Goal: Participate in discussion: Engage in conversation with other users on a specific topic

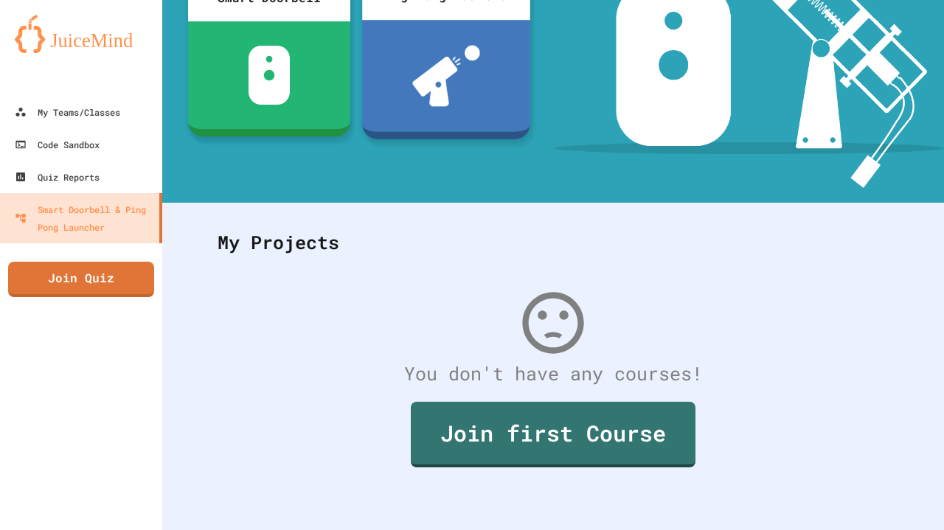
scroll to position [209, 0]
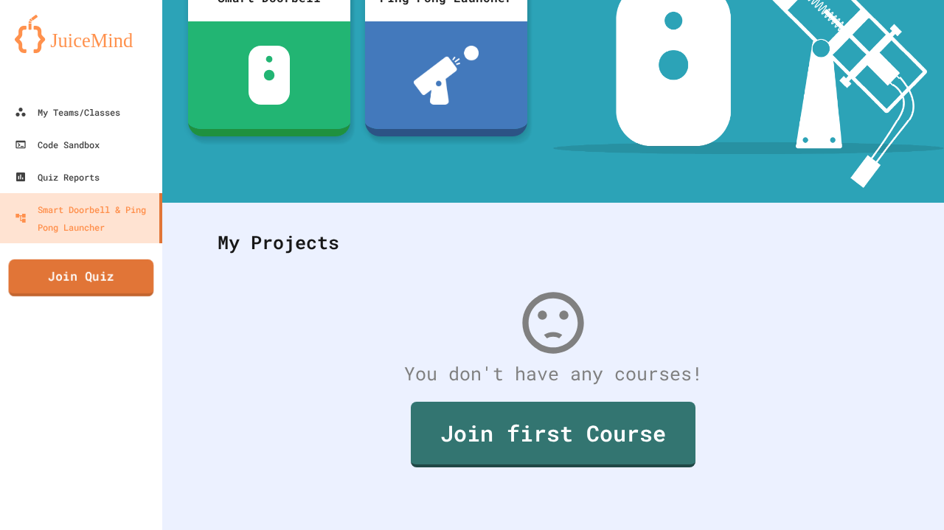
click at [24, 278] on link "Join Quiz" at bounding box center [81, 278] width 145 height 37
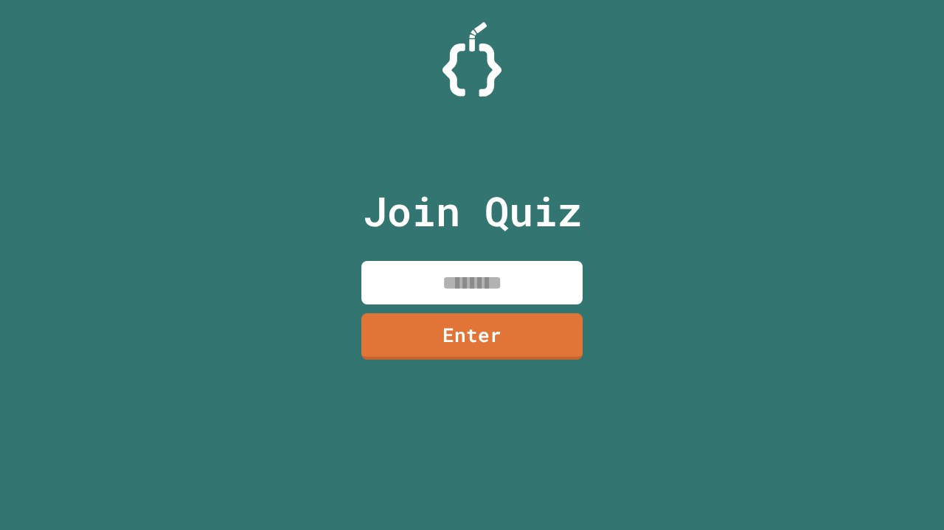
click at [380, 272] on input at bounding box center [471, 283] width 221 height 44
type input "********"
click at [562, 323] on link "Enter" at bounding box center [471, 336] width 221 height 46
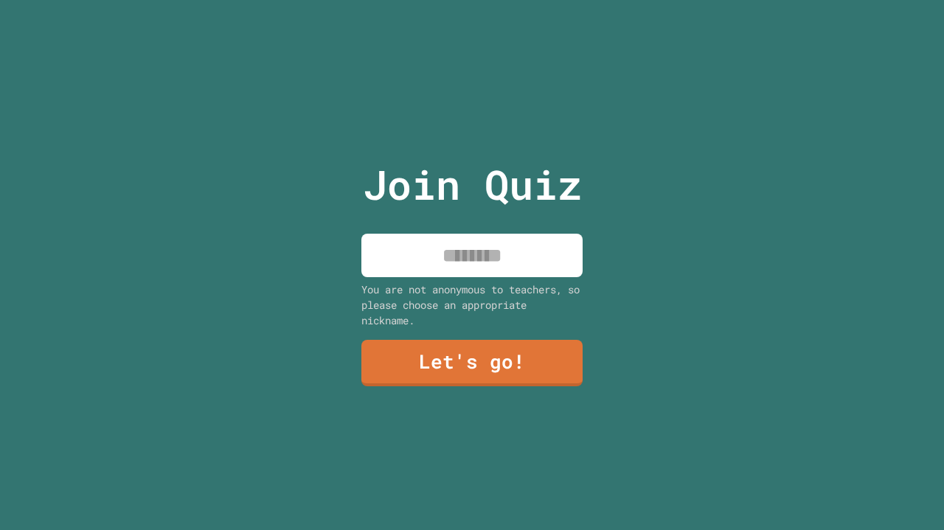
click at [528, 255] on input at bounding box center [471, 256] width 221 height 44
type input "******"
click at [516, 379] on link "Let's go!" at bounding box center [471, 363] width 221 height 46
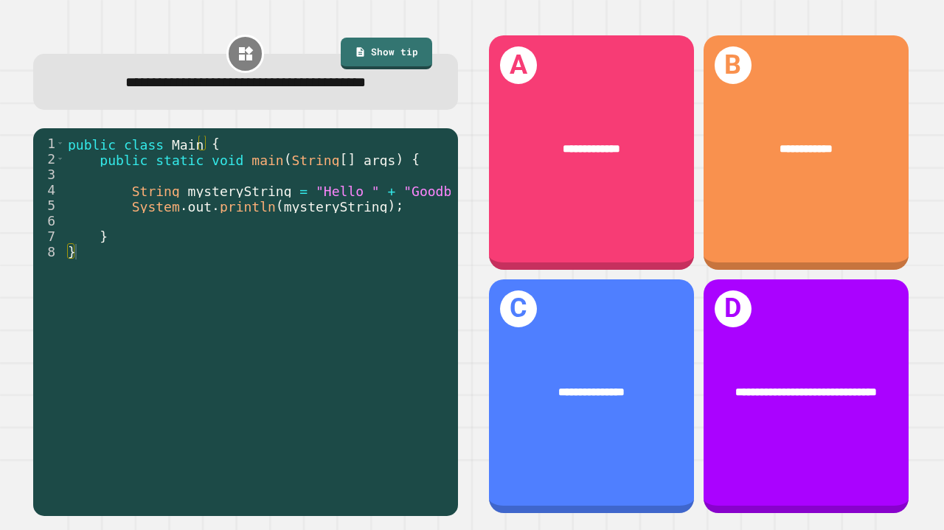
click at [627, 208] on div "**********" at bounding box center [591, 152] width 205 height 234
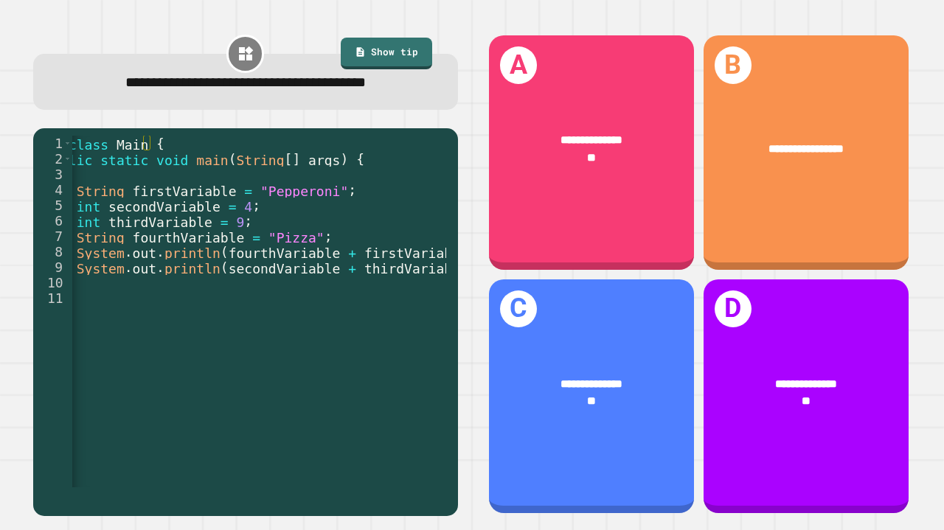
scroll to position [0, 63]
click at [608, 335] on div "**********" at bounding box center [591, 396] width 205 height 234
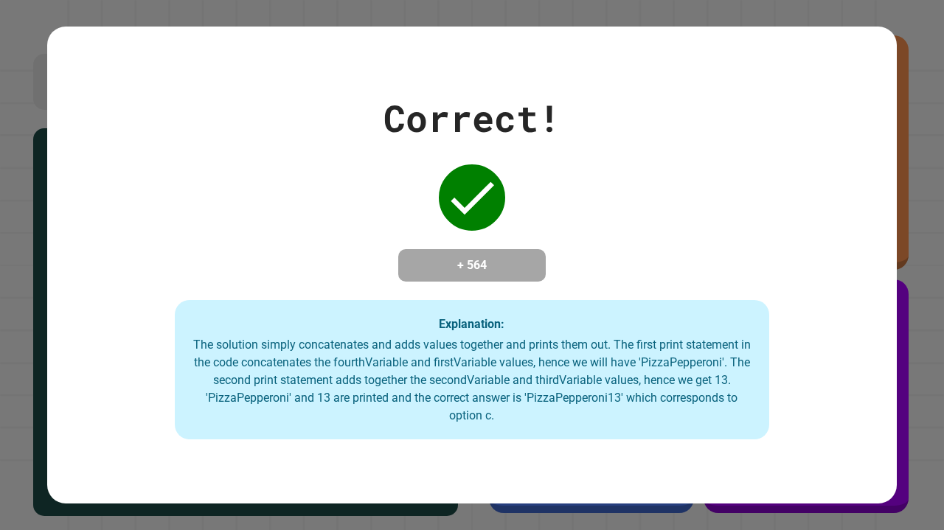
click at [909, 459] on div "Correct! + 564 Explanation: The solution simply concatenates and adds values to…" at bounding box center [472, 265] width 944 height 530
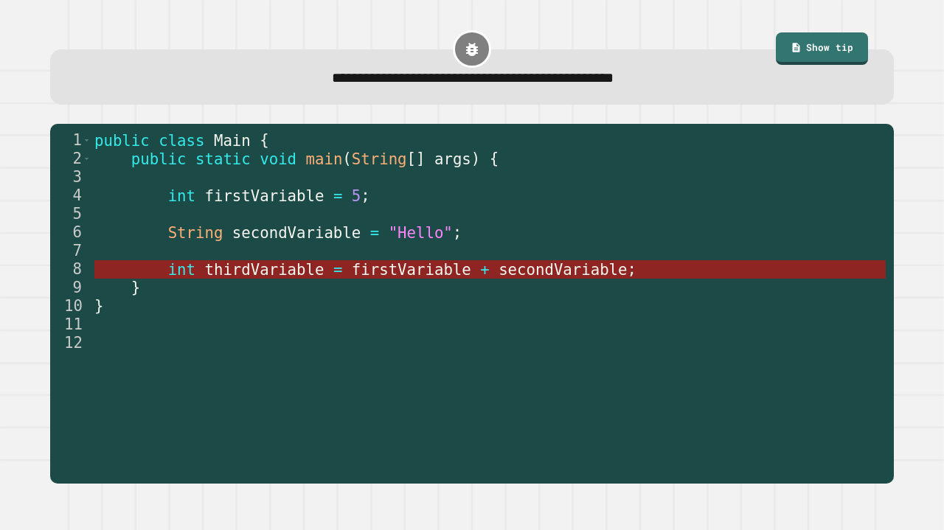
click at [372, 271] on span "firstVariable" at bounding box center [411, 269] width 119 height 18
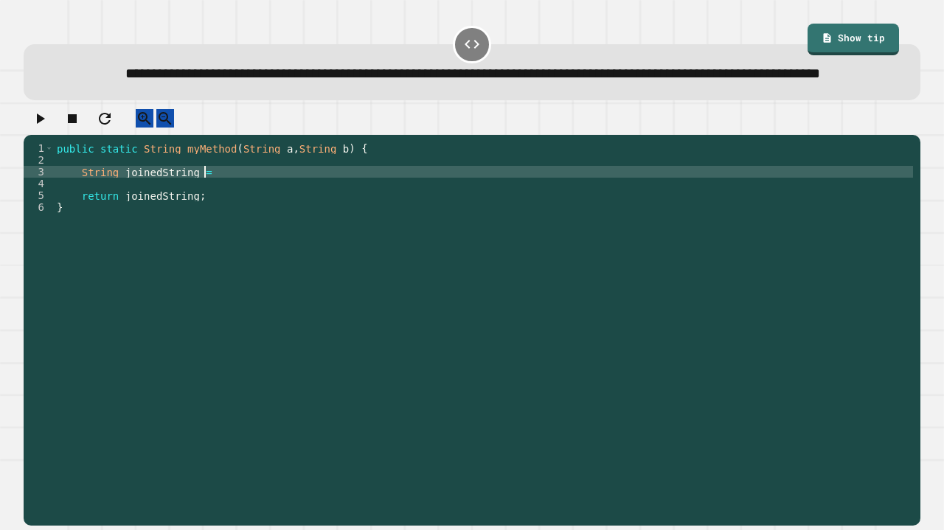
click at [249, 209] on div "public static String myMethod ( String a , String b ) { String joinedString = r…" at bounding box center [483, 307] width 859 height 330
click at [47, 128] on icon "button" at bounding box center [40, 119] width 18 height 18
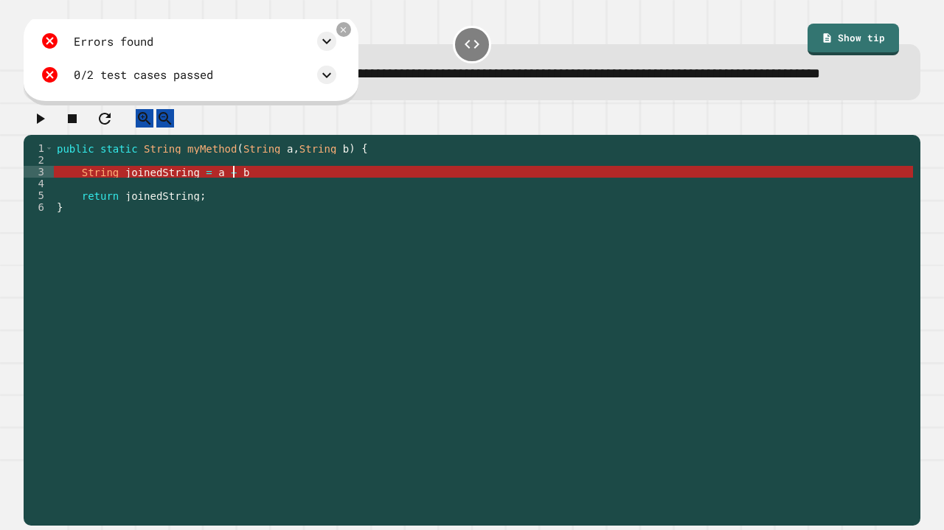
click at [239, 209] on div "public static String myMethod ( String a , String b ) { String joinedString = a…" at bounding box center [483, 307] width 859 height 330
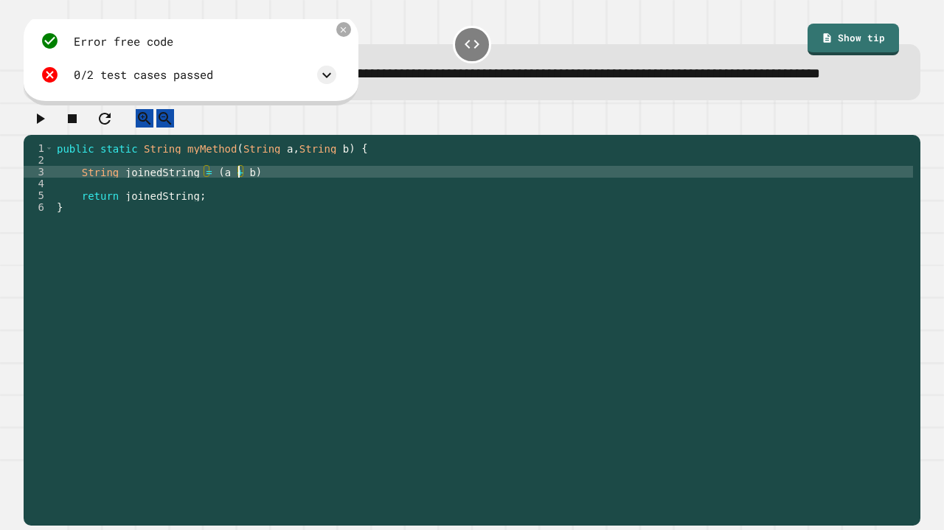
scroll to position [0, 13]
click at [44, 124] on icon "button" at bounding box center [41, 119] width 8 height 10
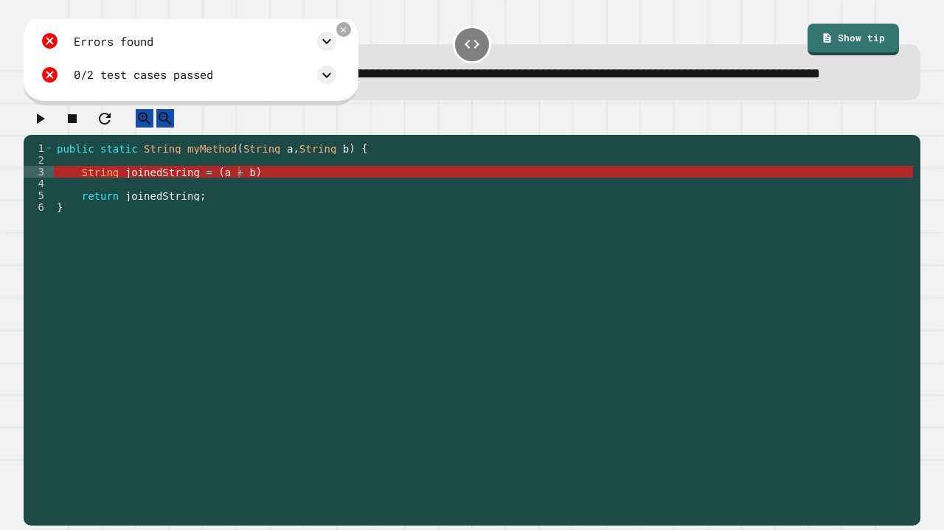
click at [206, 209] on div "public static String myMethod ( String a , String b ) { String joinedString = (…" at bounding box center [483, 307] width 859 height 330
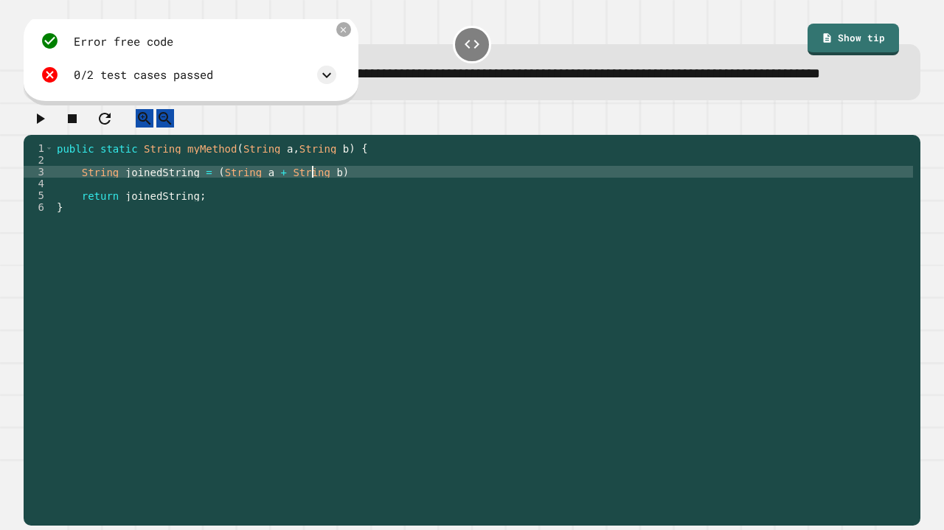
scroll to position [0, 18]
click at [33, 128] on button "button" at bounding box center [40, 118] width 18 height 18
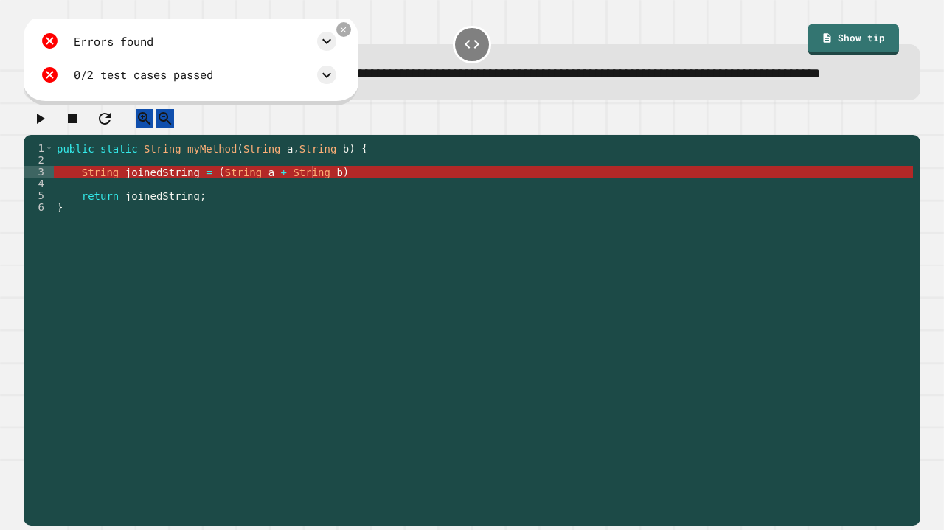
click at [206, 207] on div "public static String myMethod ( String a , String b ) { String joinedString = (…" at bounding box center [483, 307] width 859 height 330
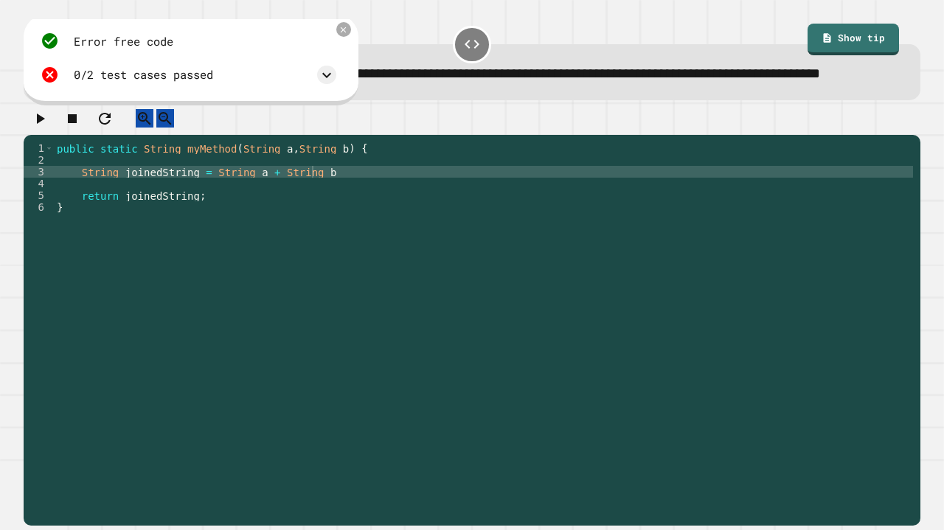
click at [45, 128] on button "button" at bounding box center [40, 118] width 18 height 18
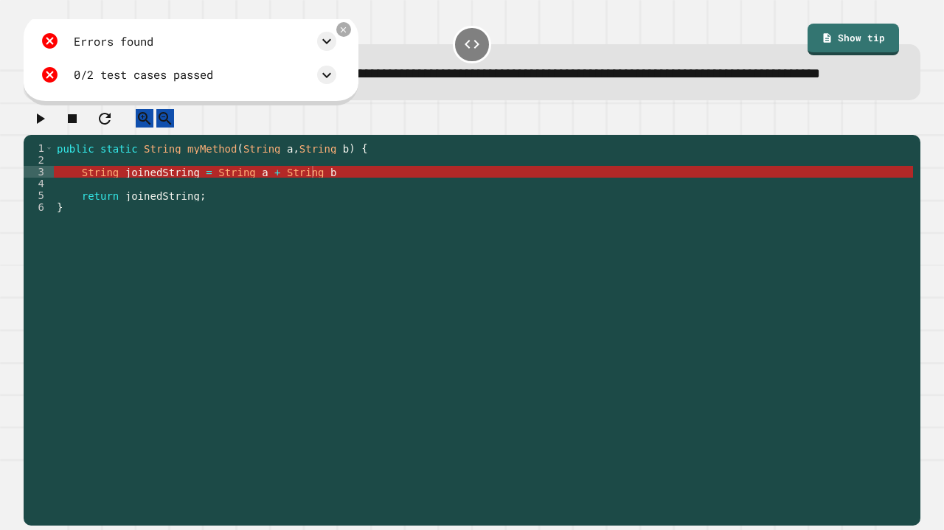
click at [240, 206] on div "public static String myMethod ( String a , String b ) { String joinedString = S…" at bounding box center [483, 307] width 859 height 330
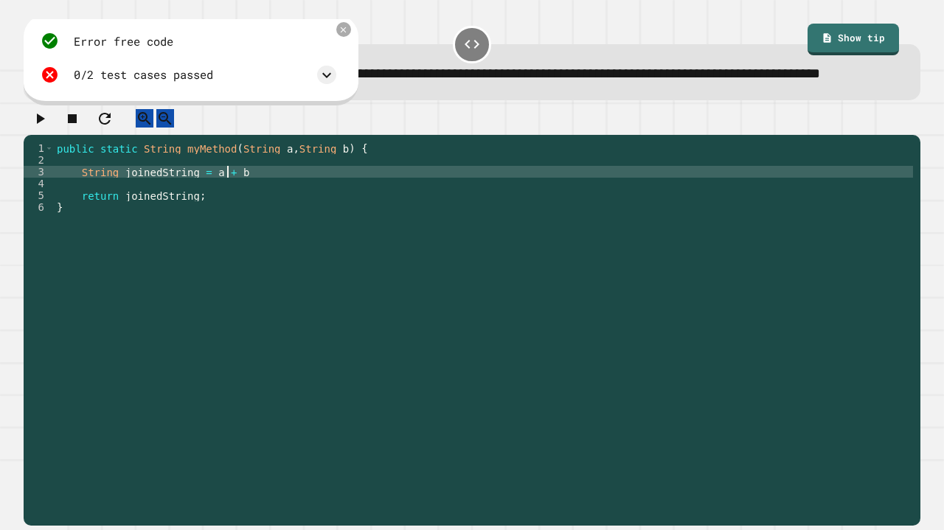
scroll to position [0, 12]
click at [49, 128] on icon "button" at bounding box center [40, 119] width 18 height 18
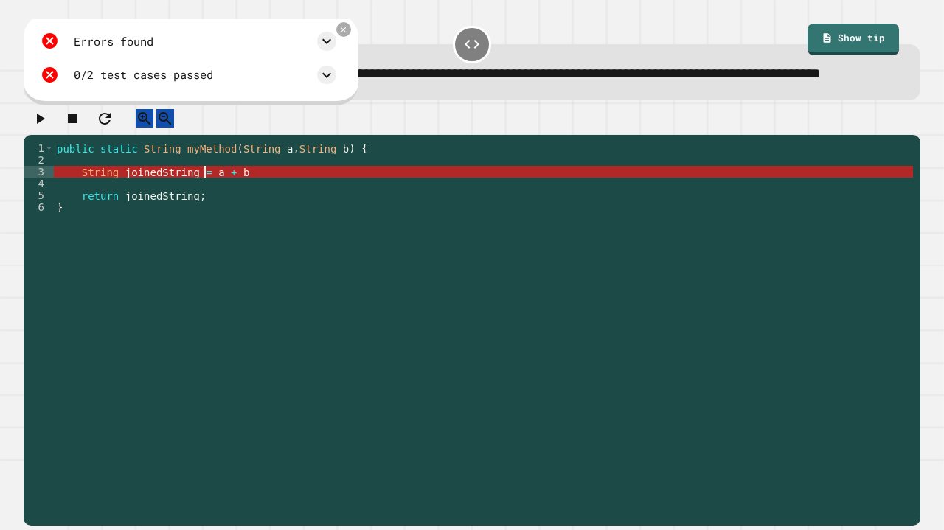
click at [204, 206] on div "public static String myMethod ( String a , String b ) { String joinedString = a…" at bounding box center [483, 307] width 859 height 330
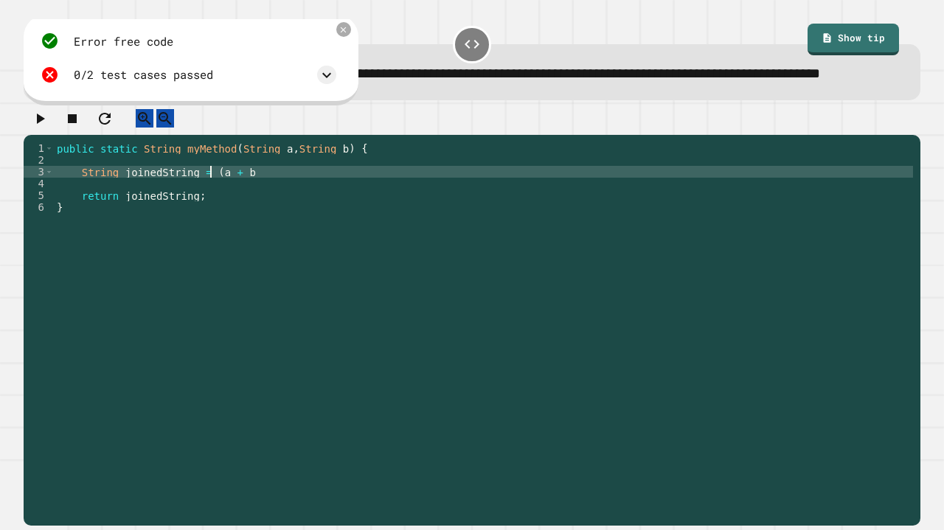
scroll to position [0, 11]
click at [280, 207] on div "public static String myMethod ( String a , String b ) { String joinedString = (…" at bounding box center [483, 307] width 859 height 330
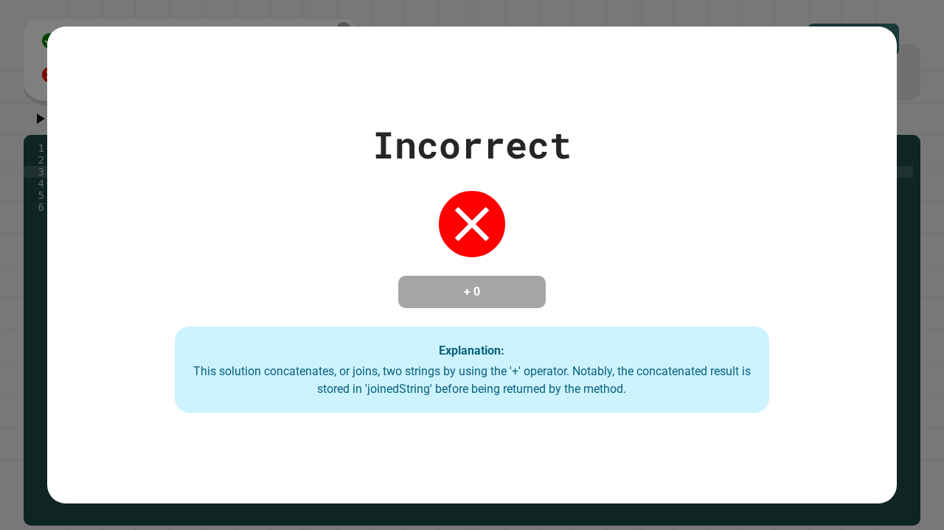
scroll to position [0, 13]
type textarea "**********"
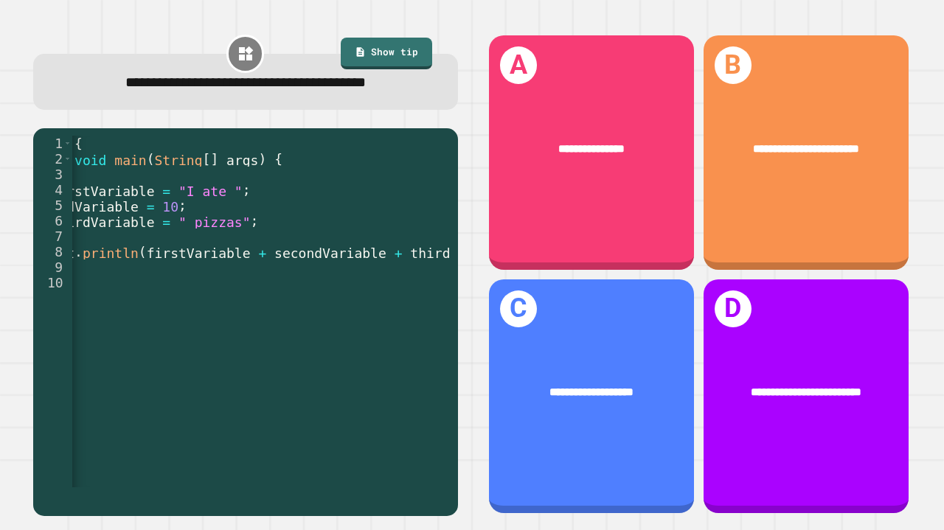
scroll to position [0, 144]
click at [596, 201] on div "**********" at bounding box center [591, 152] width 205 height 234
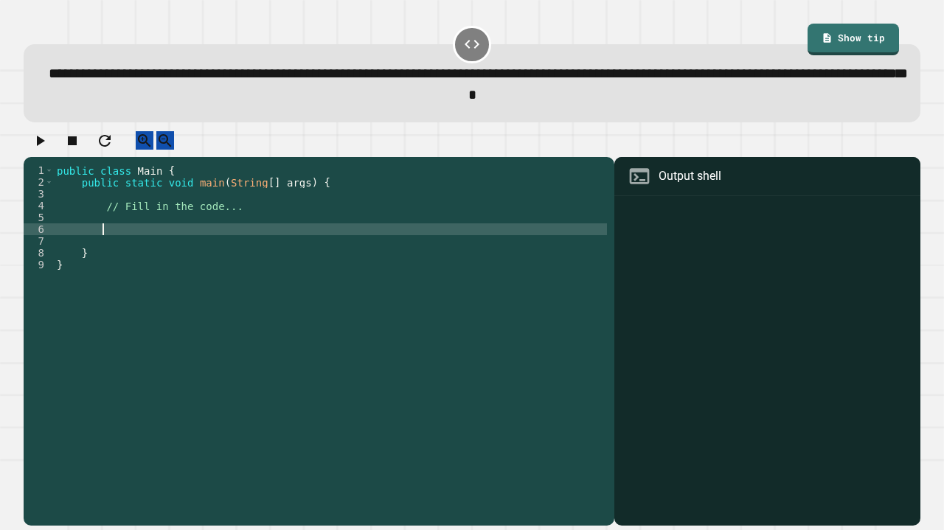
click at [227, 238] on div "public class Main { public static void main ( String [ ] args ) { // Fill in th…" at bounding box center [330, 329] width 553 height 330
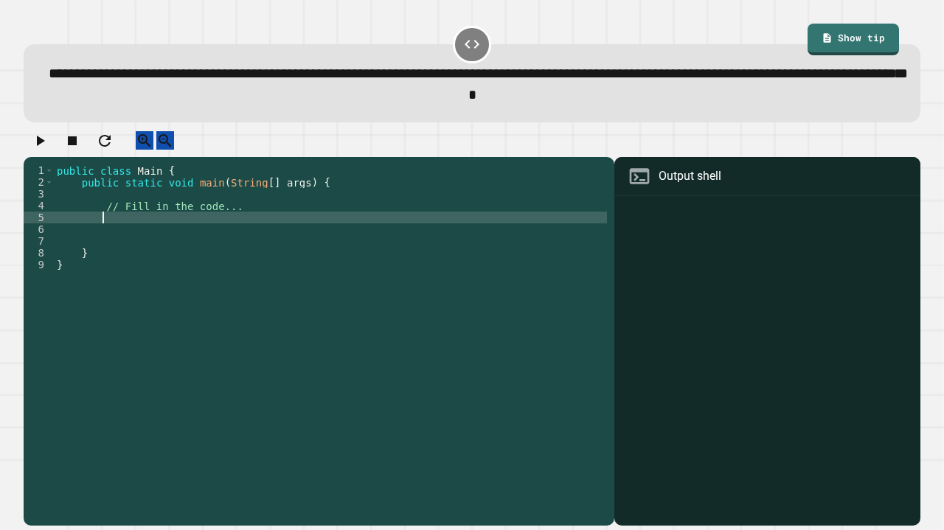
click at [235, 232] on div "public class Main { public static void main ( String [ ] args ) { // Fill in th…" at bounding box center [330, 329] width 553 height 330
click at [331, 232] on div "public class Main { public static void main ( String [ ] args ) { // Fill in th…" at bounding box center [330, 329] width 553 height 330
click at [333, 229] on div "public class Main { public static void main ( String [ ] args ) { // Fill in th…" at bounding box center [330, 329] width 553 height 330
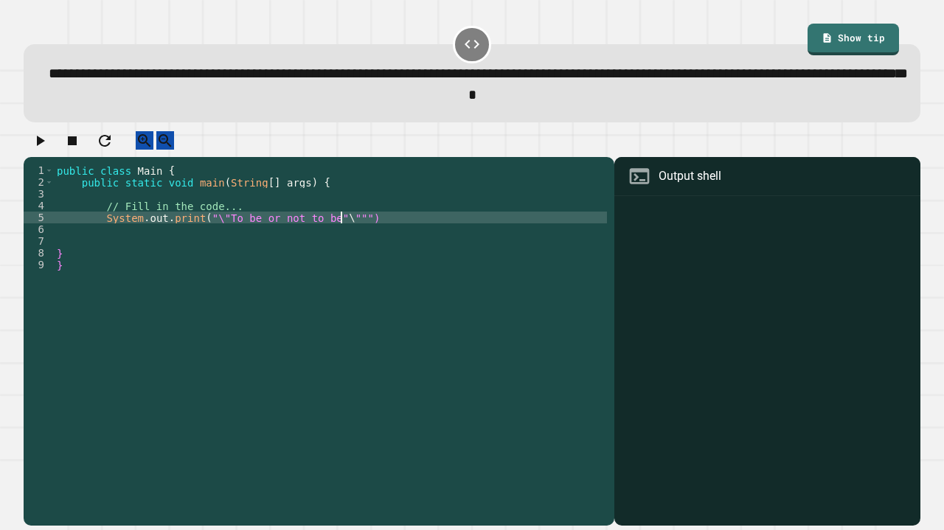
click at [334, 232] on div "public class Main { public static void main ( String [ ] args ) { // Fill in th…" at bounding box center [330, 329] width 553 height 330
click at [329, 231] on div "public class Main { public static void main ( String [ ] args ) { // Fill in th…" at bounding box center [330, 329] width 553 height 330
click at [43, 150] on icon "button" at bounding box center [40, 141] width 18 height 18
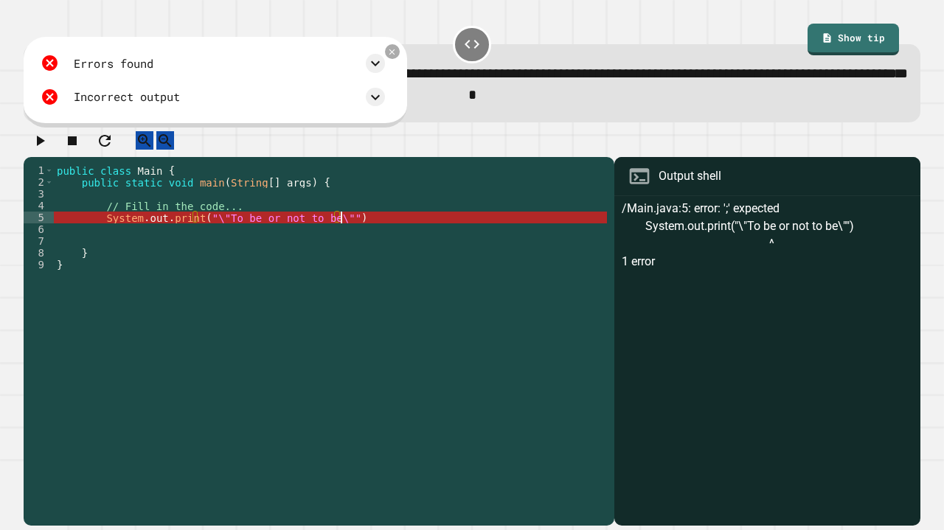
click at [350, 232] on div "public class Main { public static void main ( String [ ] args ) { // Fill in th…" at bounding box center [330, 329] width 553 height 330
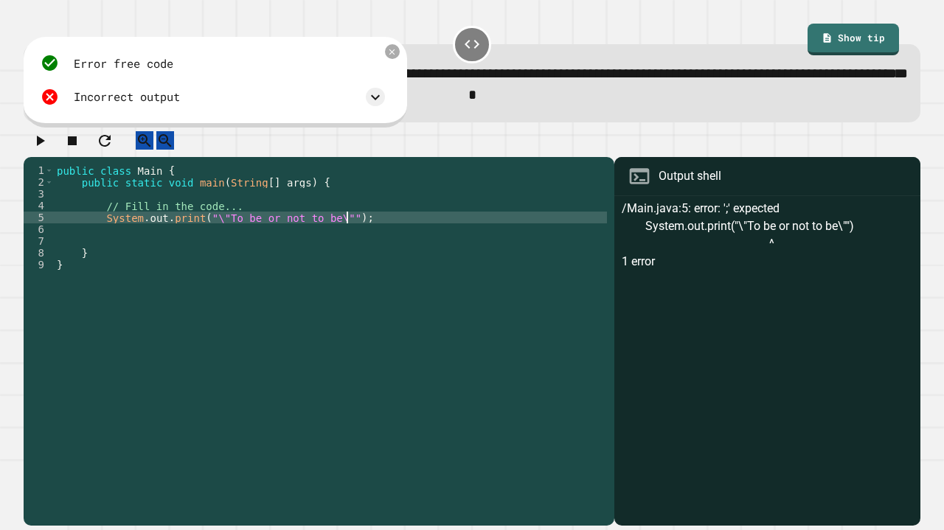
type textarea "**********"
click at [37, 150] on icon "button" at bounding box center [40, 141] width 18 height 18
